Goal: Book appointment/travel/reservation

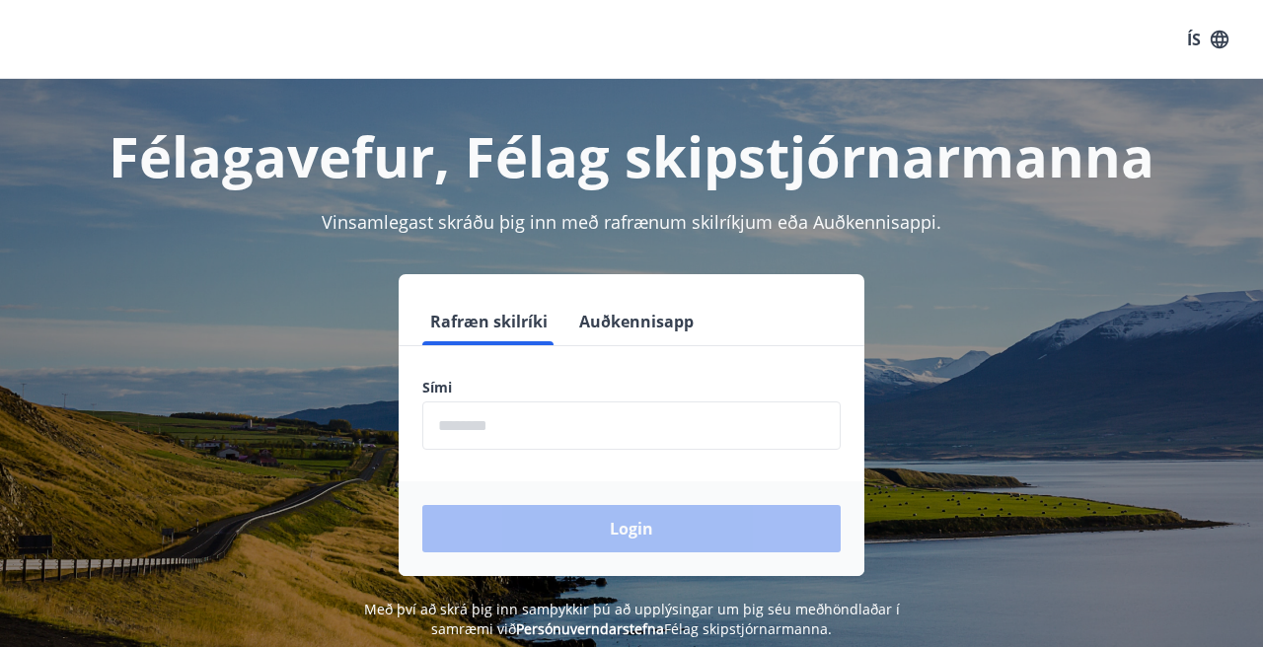
click at [642, 418] on input "phone" at bounding box center [631, 426] width 418 height 48
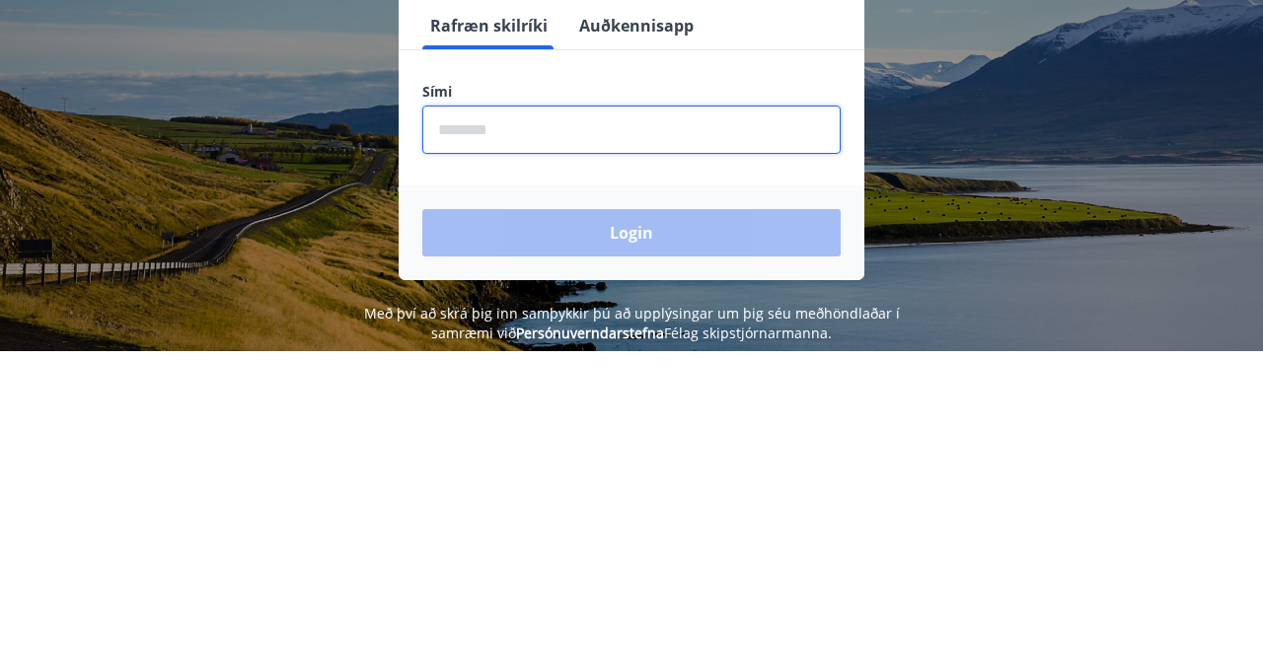
type input "********"
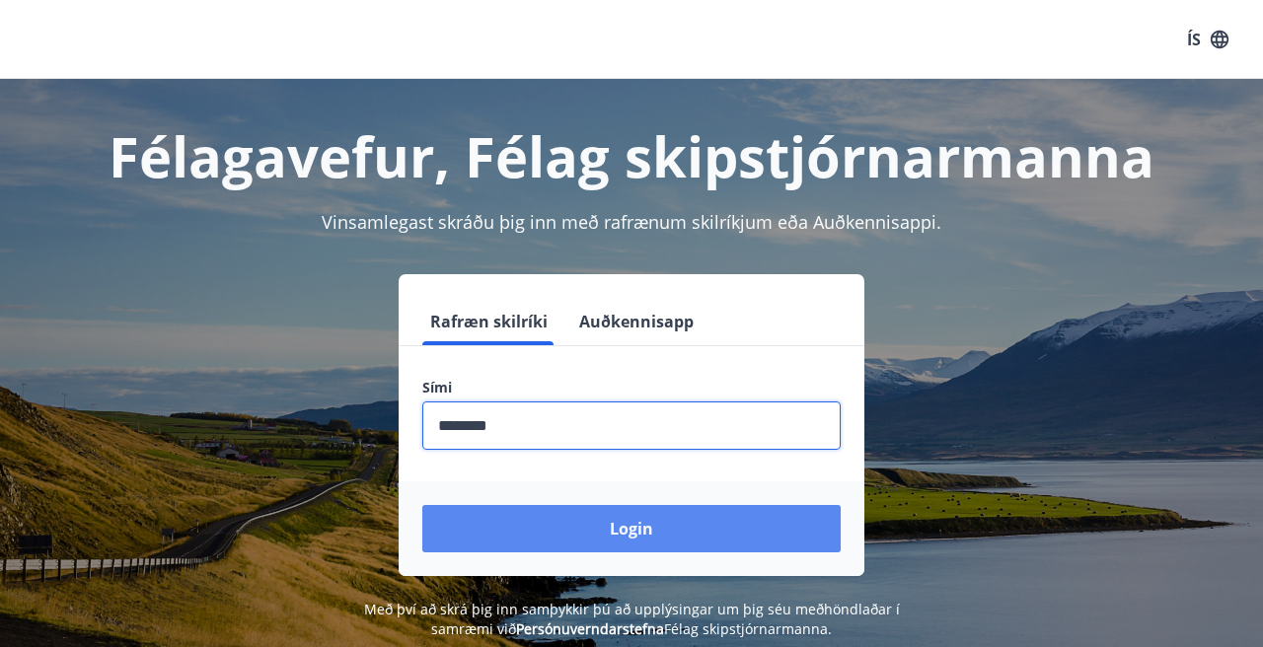
click at [709, 516] on button "Login" at bounding box center [631, 528] width 418 height 47
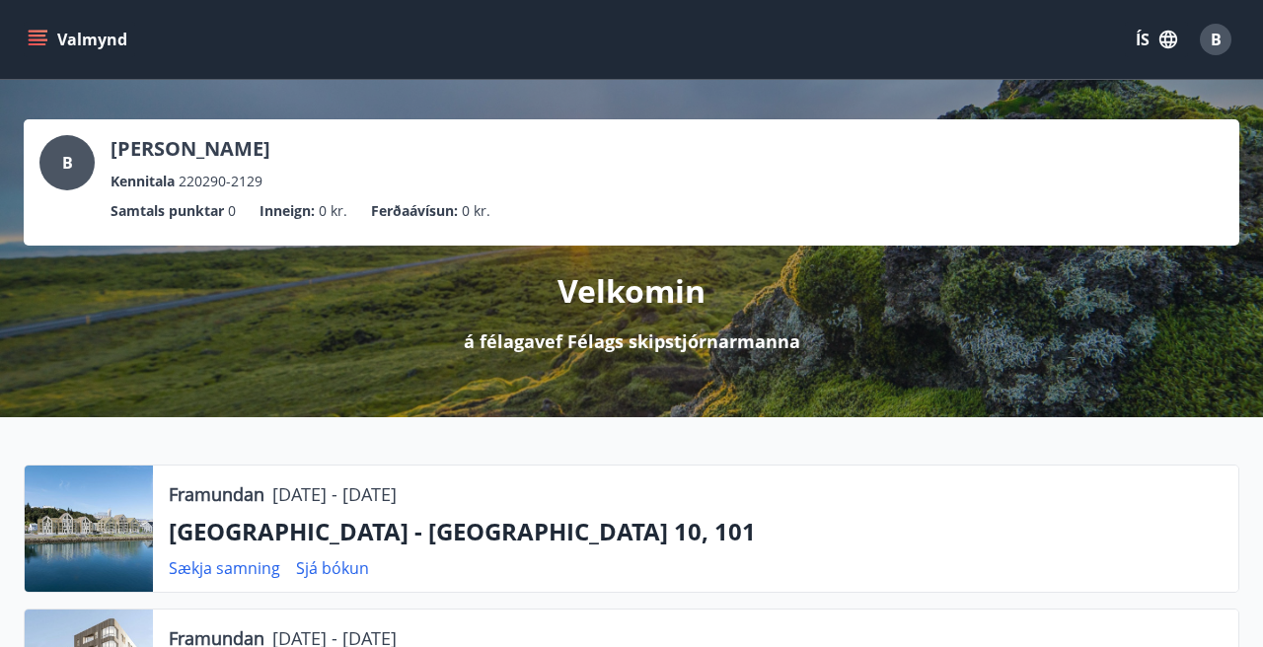
click at [52, 52] on button "Valmynd" at bounding box center [80, 40] width 112 height 36
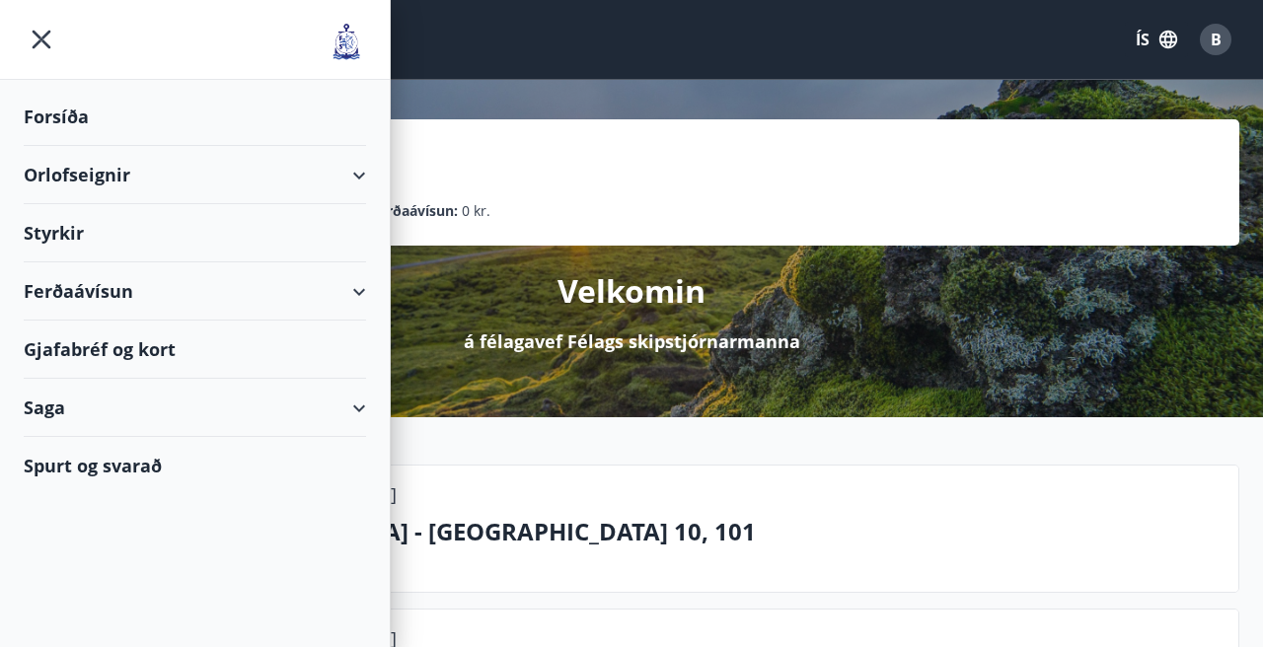
click at [358, 174] on div "Orlofseignir" at bounding box center [195, 175] width 342 height 58
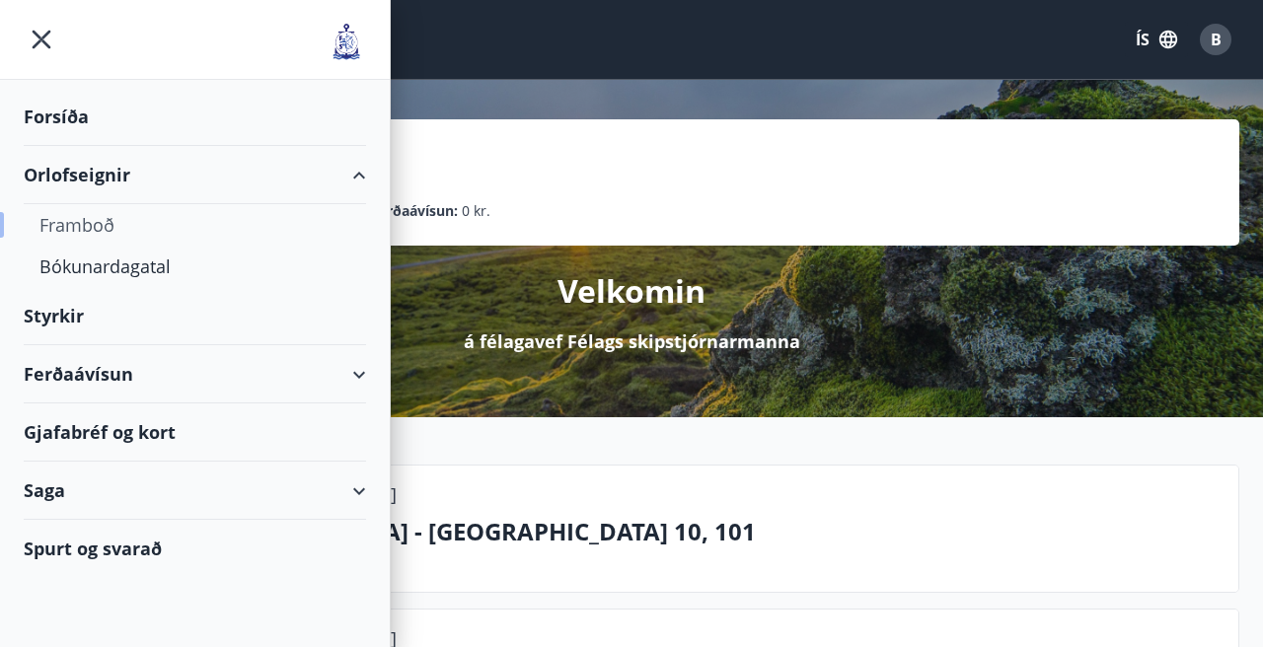
click at [109, 231] on div "Framboð" at bounding box center [194, 224] width 311 height 41
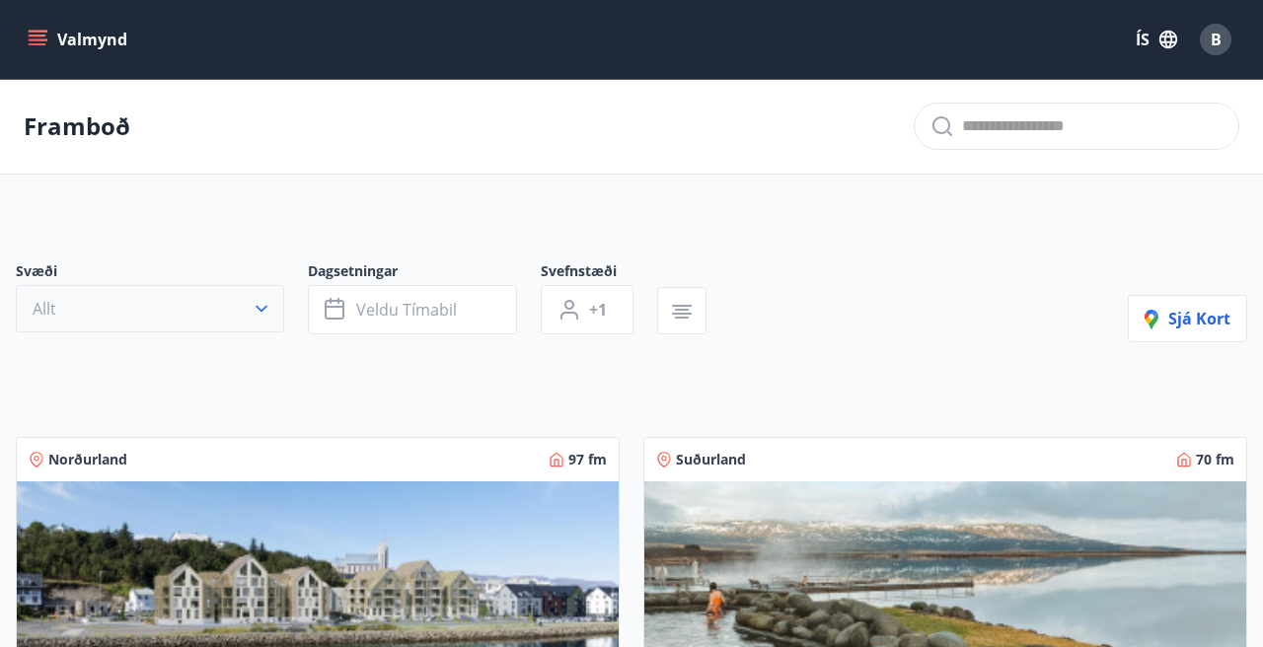
click at [241, 308] on button "Allt" at bounding box center [150, 308] width 268 height 47
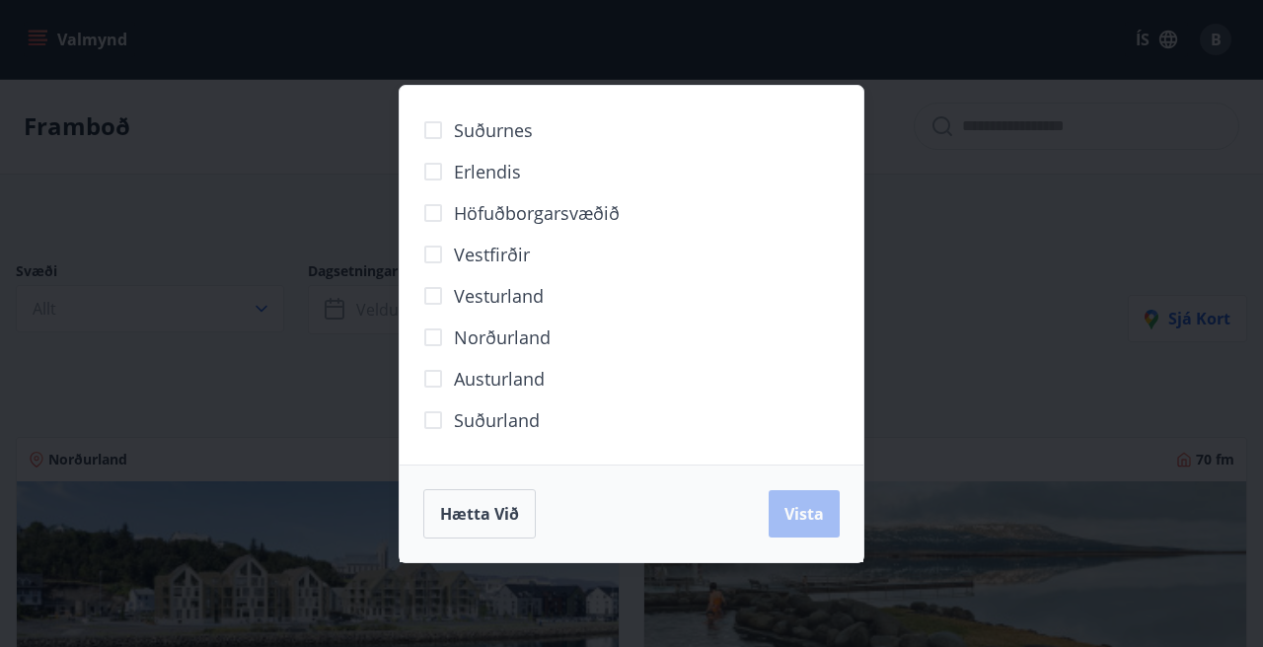
click at [1028, 151] on div "Suðurnes Erlendis Höfuðborgarsvæðið [GEOGRAPHIC_DATA] [GEOGRAPHIC_DATA] [GEOGRA…" at bounding box center [631, 323] width 1263 height 647
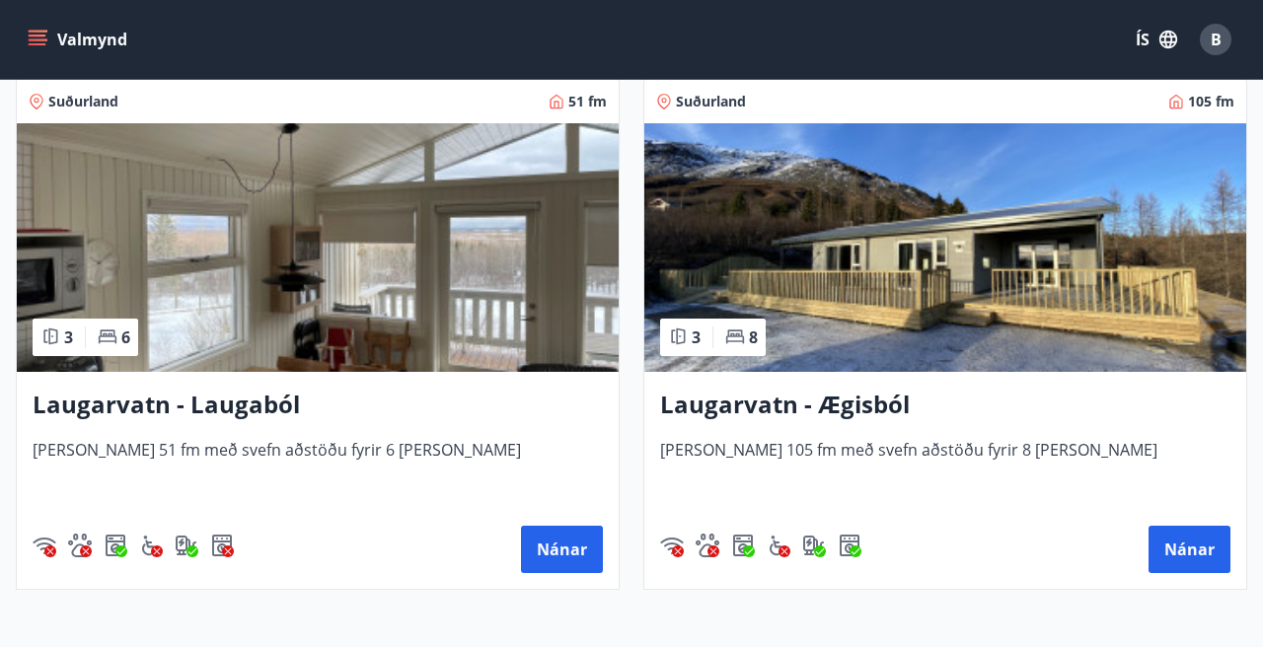
scroll to position [4635, 0]
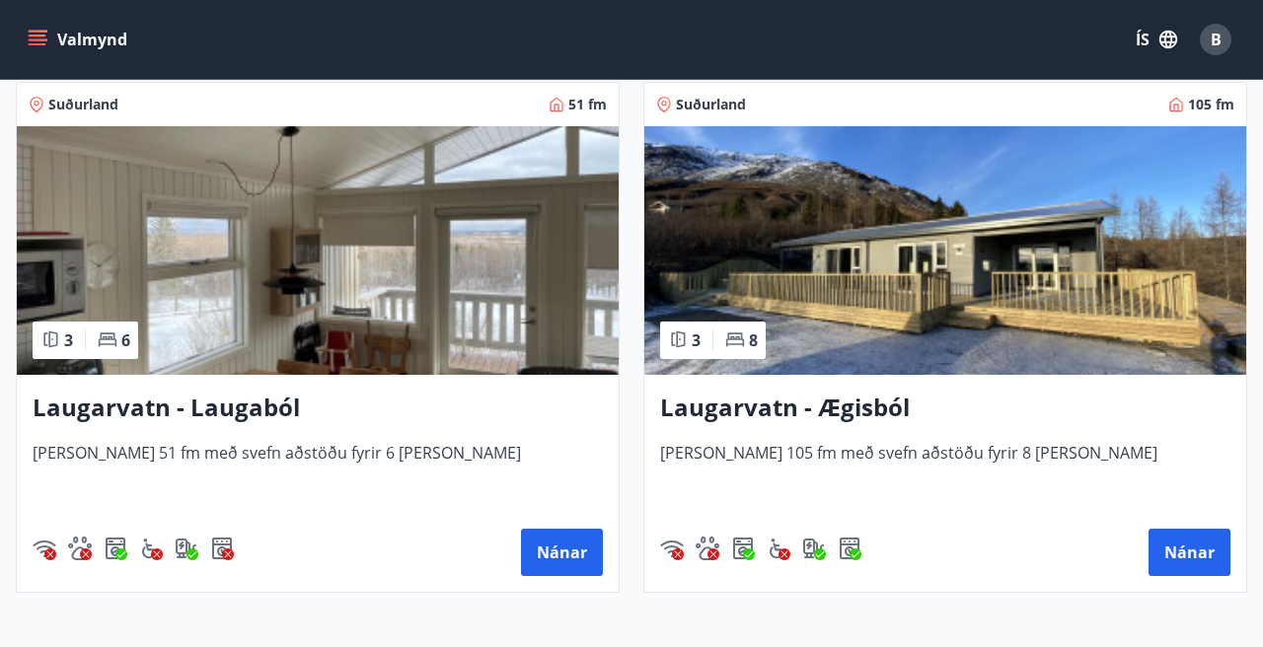
click at [1063, 270] on img at bounding box center [945, 250] width 602 height 249
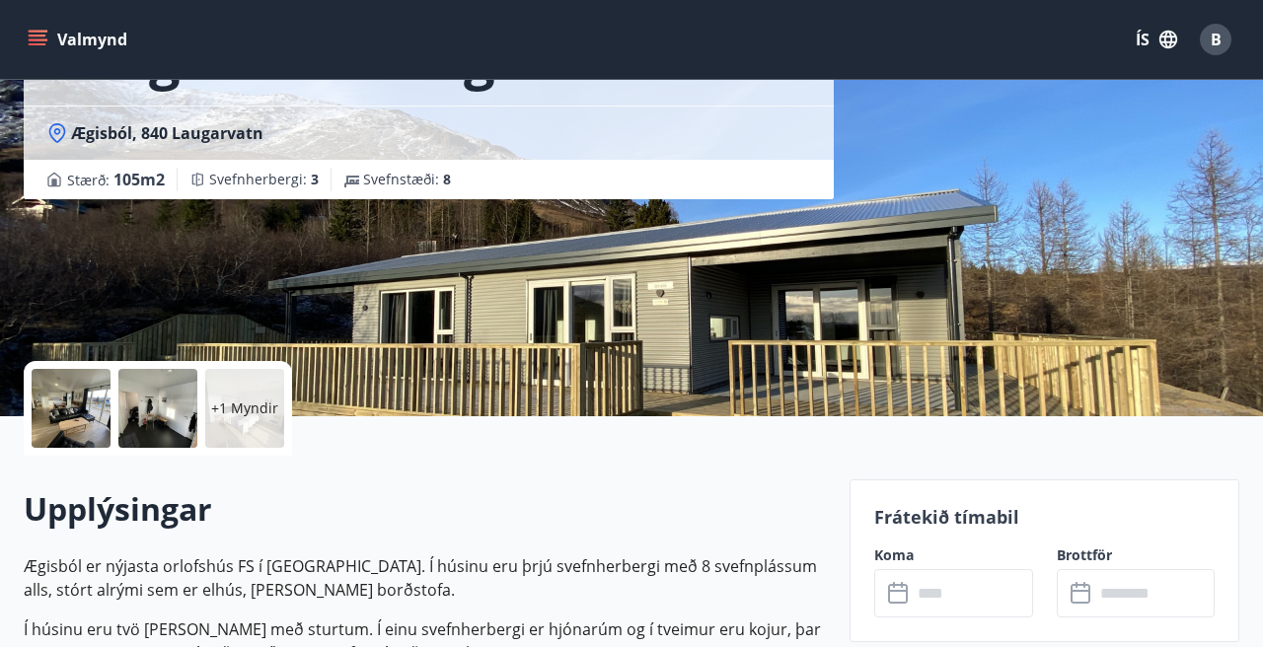
scroll to position [199, 0]
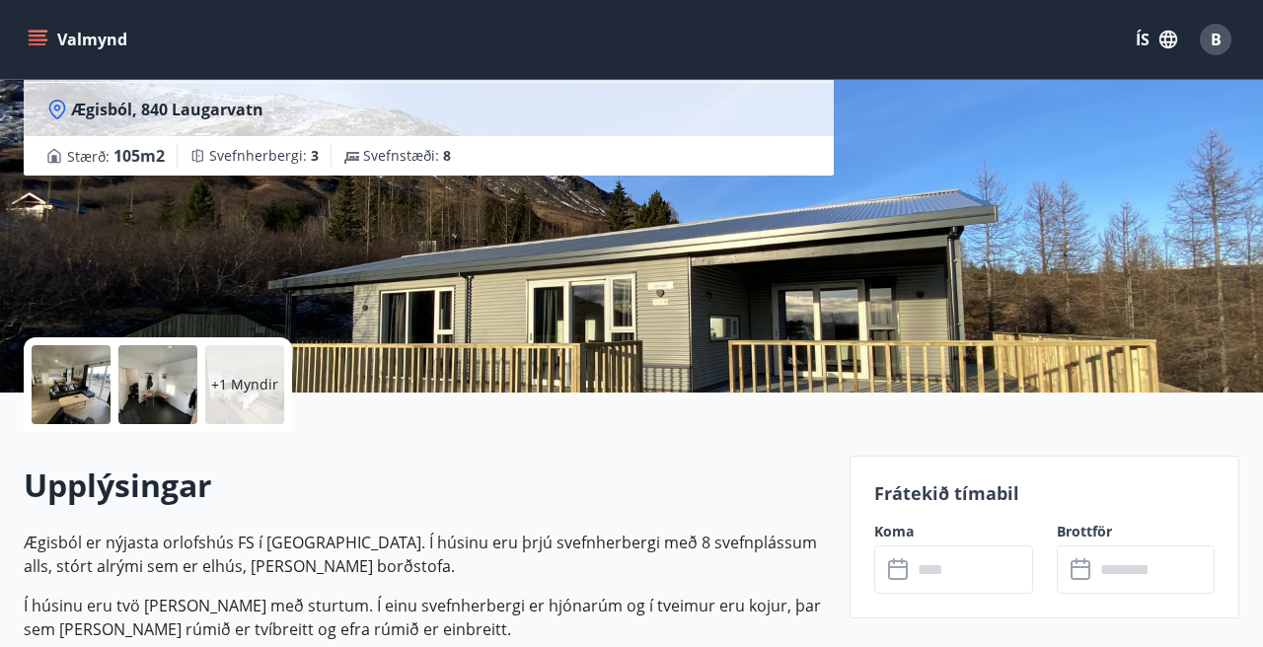
click at [65, 403] on div at bounding box center [71, 384] width 79 height 79
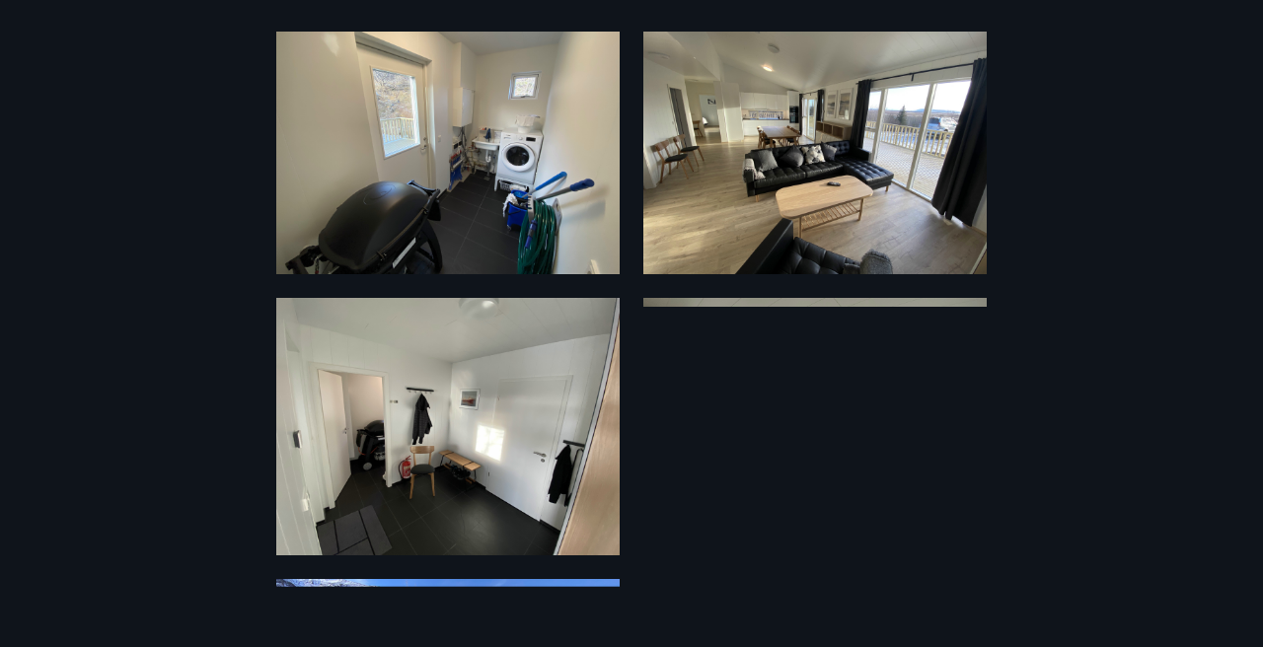
scroll to position [0, 0]
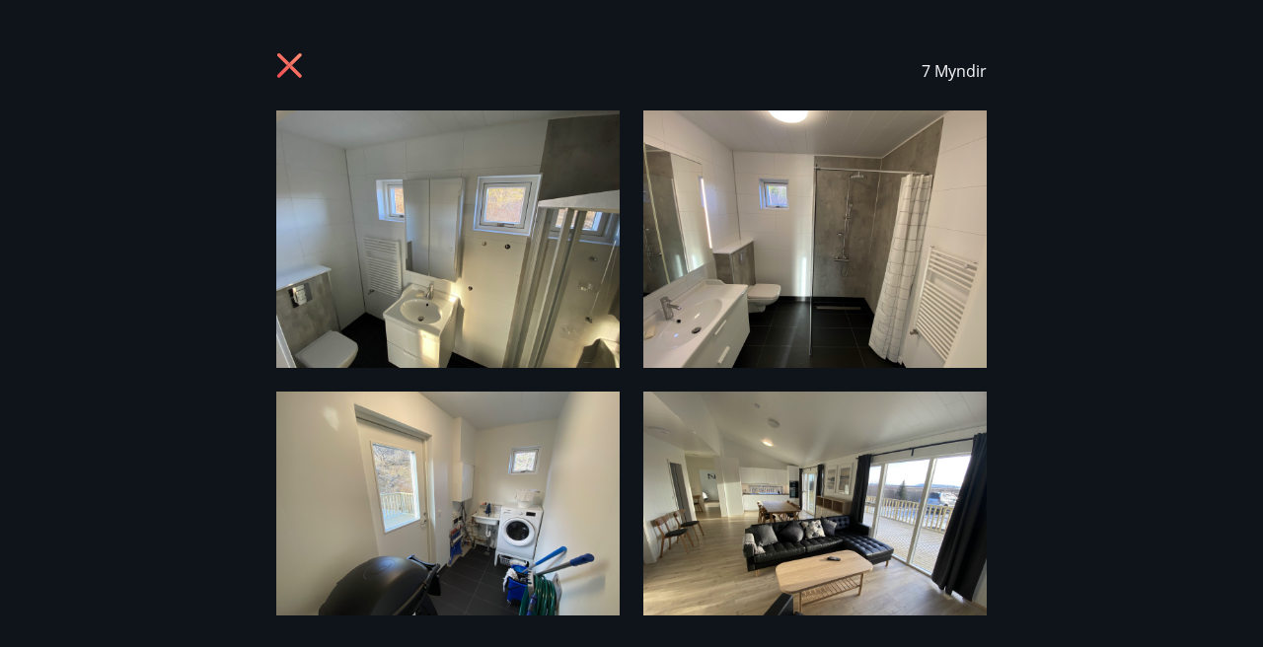
click at [289, 65] on icon at bounding box center [289, 65] width 5 height 5
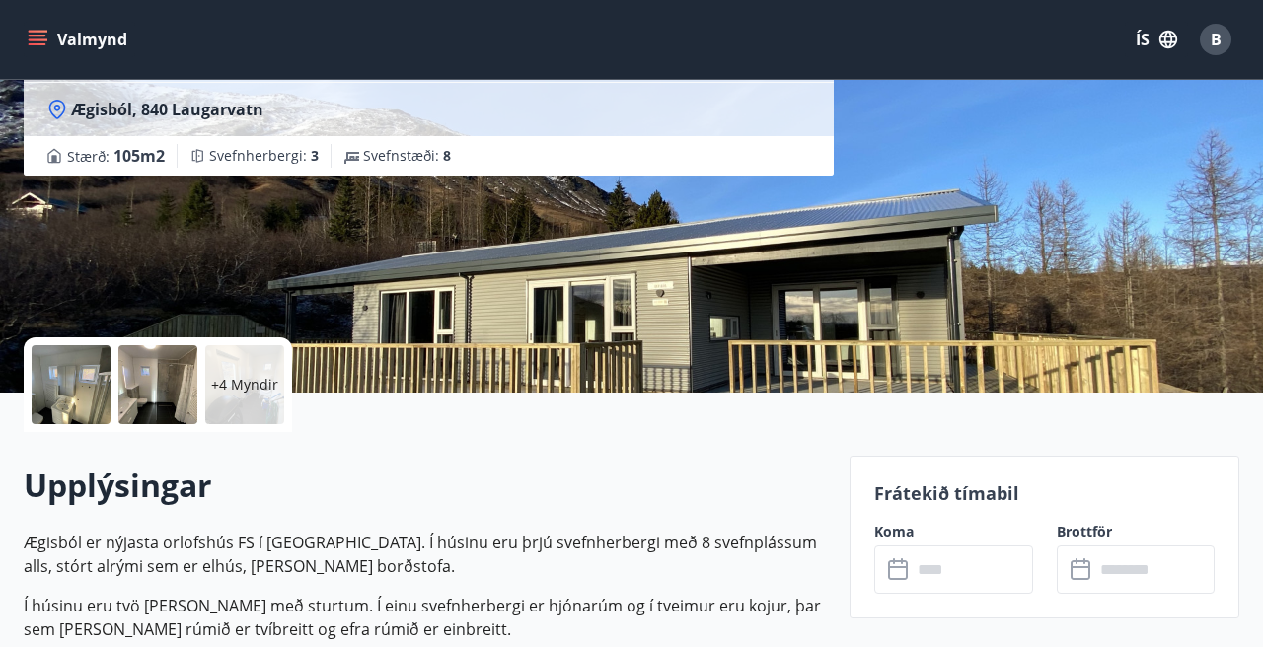
click at [954, 580] on input "text" at bounding box center [972, 570] width 120 height 48
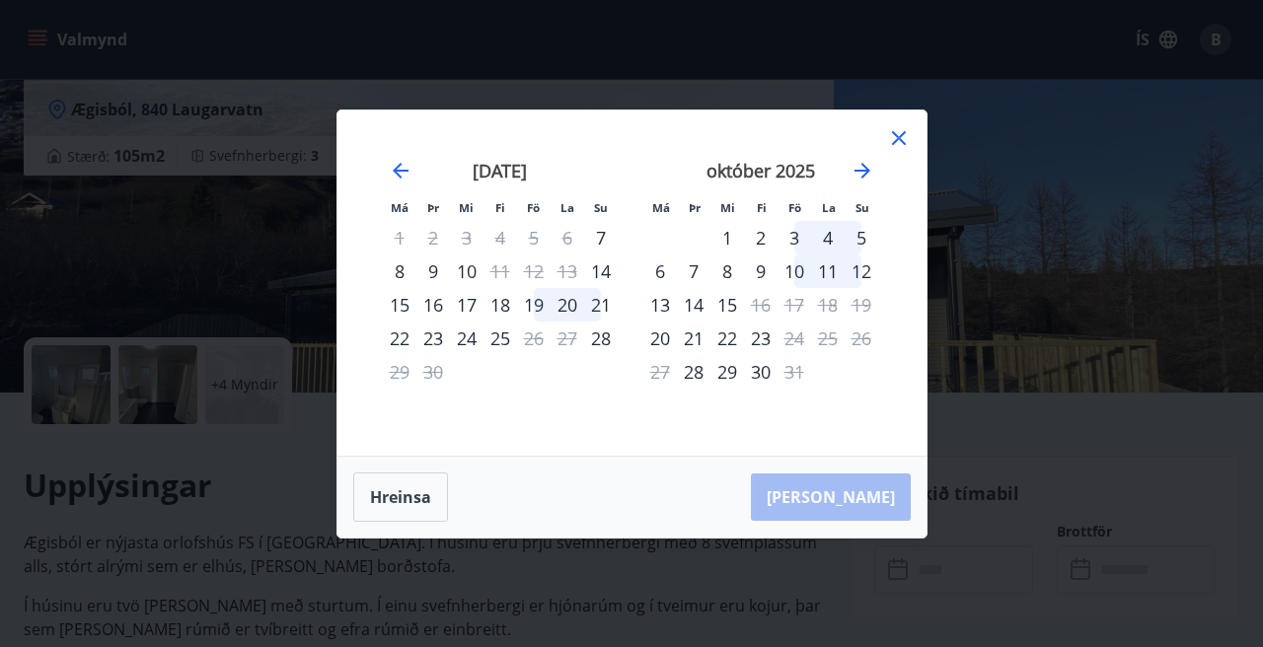
click at [898, 139] on icon at bounding box center [898, 137] width 3 height 3
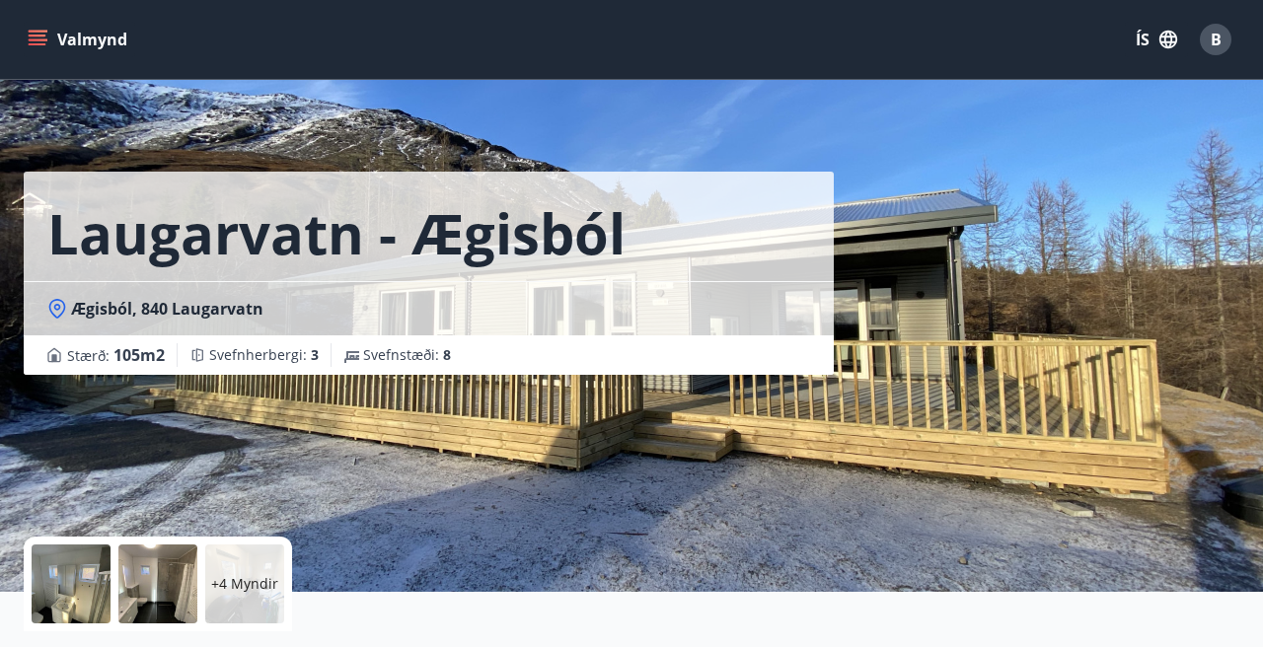
click at [916, 163] on div "Laugarvatn - Ægisból Ægisból, 840 Laugarvatn Stærð : 105 m2 [GEOGRAPHIC_DATA] :…" at bounding box center [632, 296] width 1216 height 592
